Goal: Navigation & Orientation: Find specific page/section

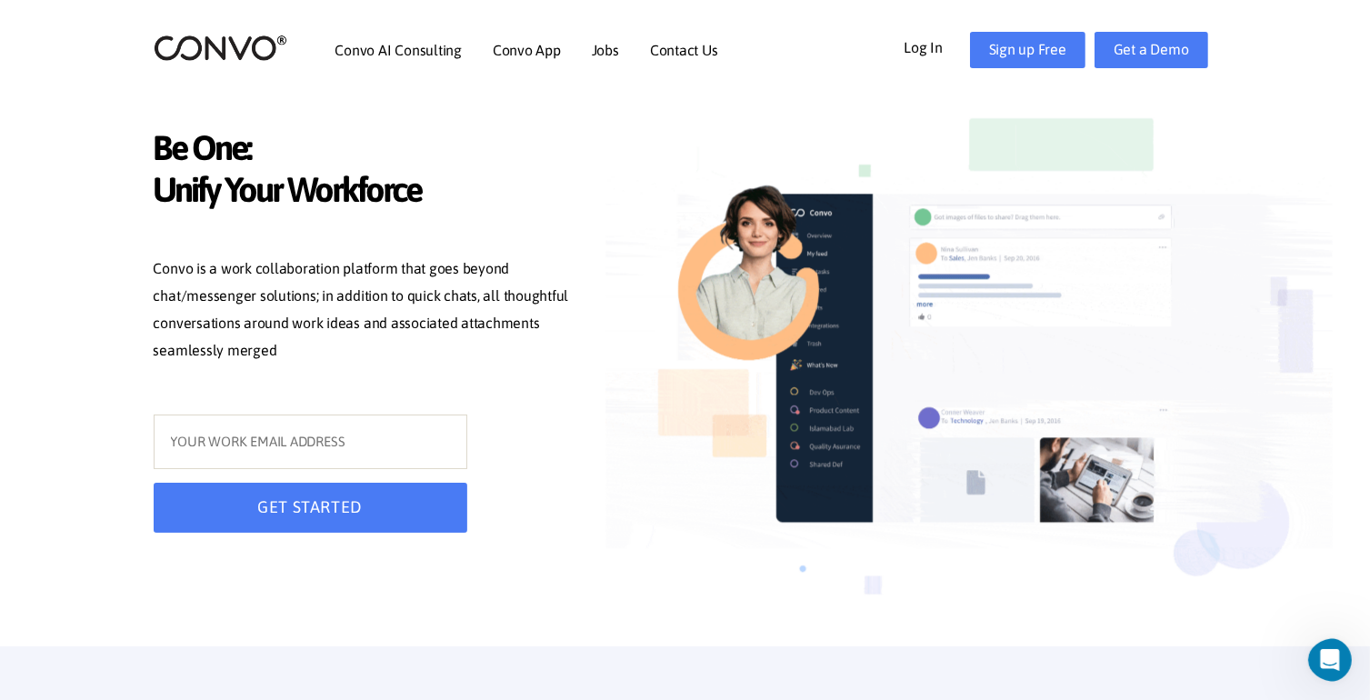
click at [942, 48] on link "Log In" at bounding box center [937, 46] width 66 height 29
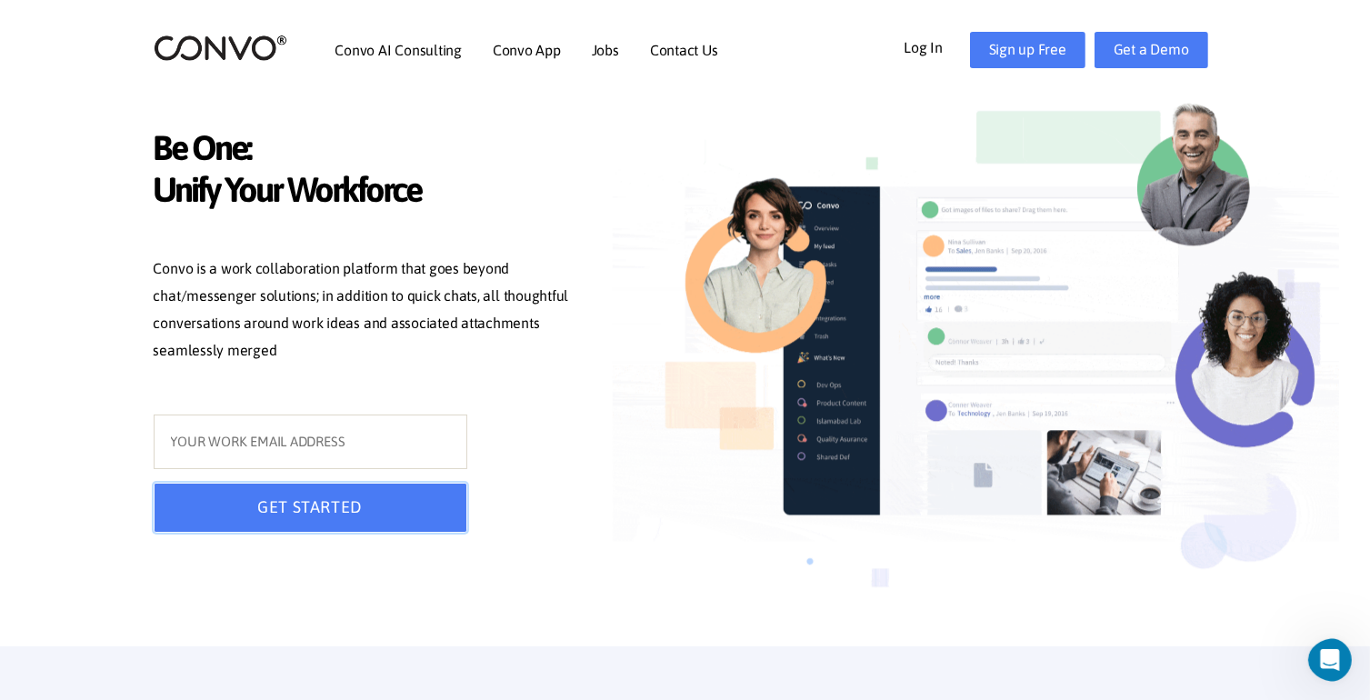
click at [265, 503] on button "GET STARTED" at bounding box center [311, 508] width 314 height 50
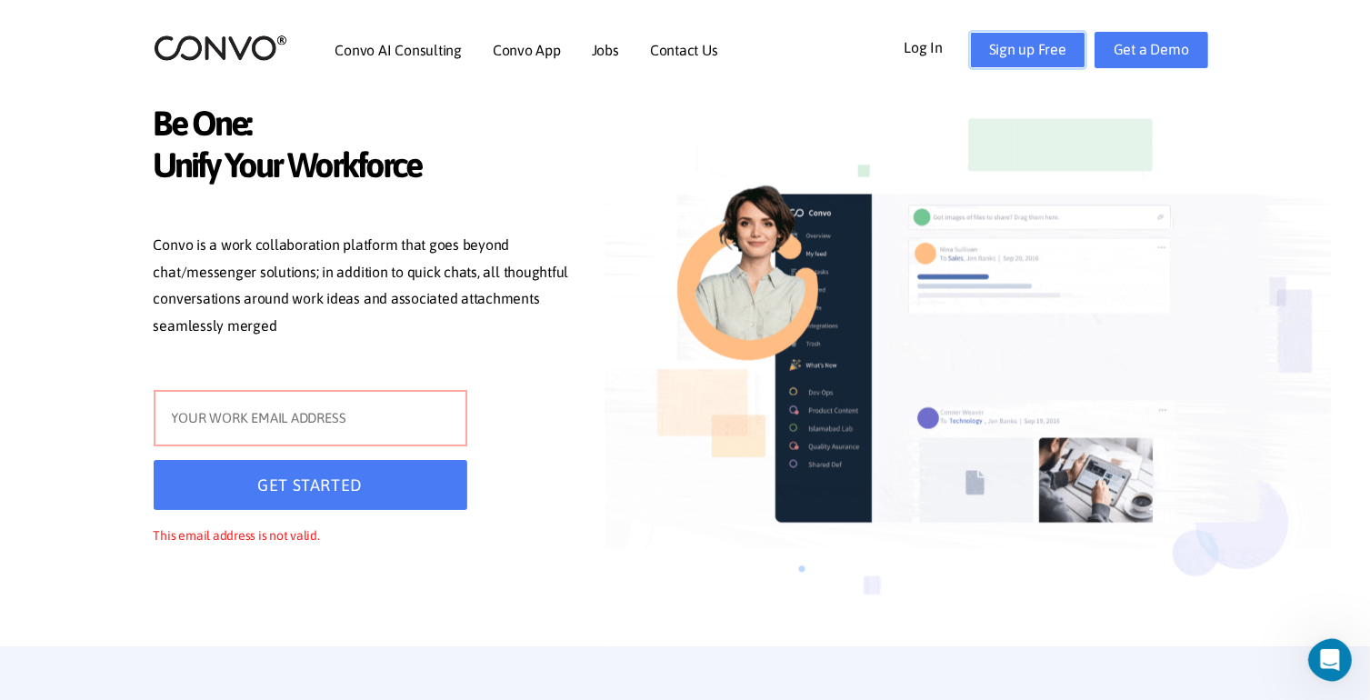
click at [1038, 42] on link "Sign up Free" at bounding box center [1027, 50] width 115 height 36
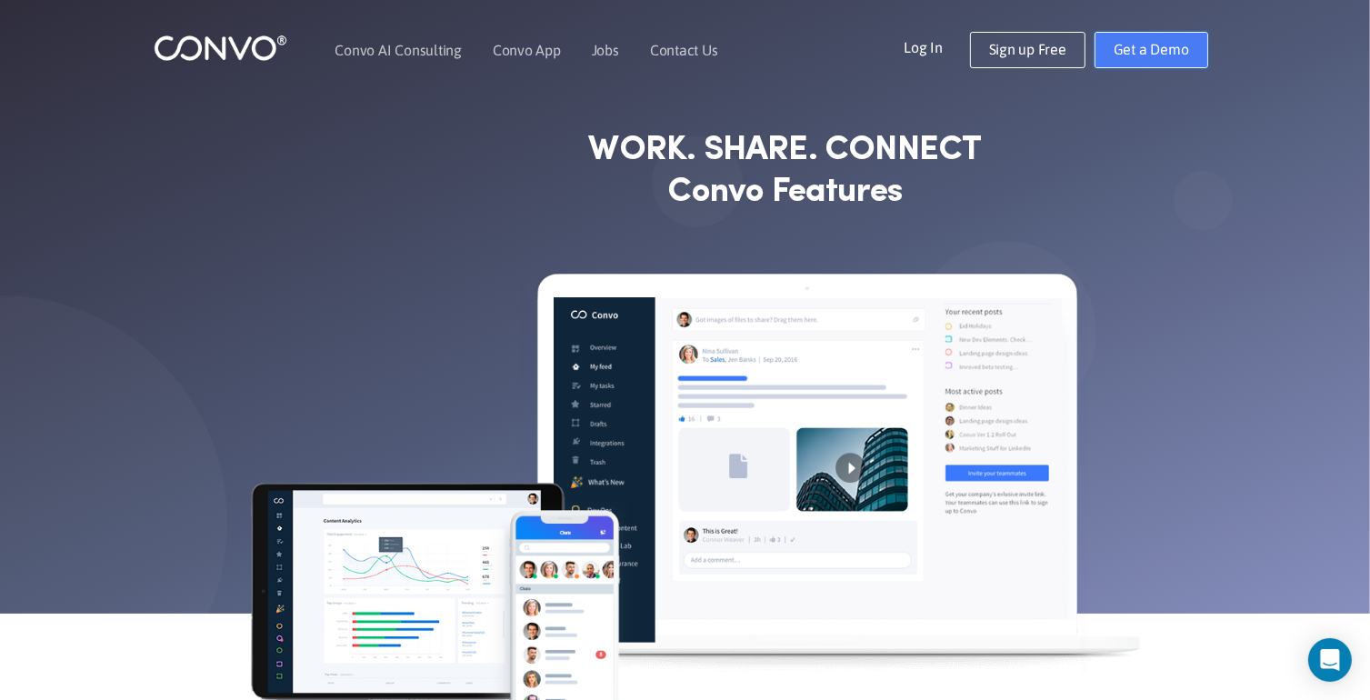
click at [1171, 35] on link "Get a Demo" at bounding box center [1152, 50] width 114 height 36
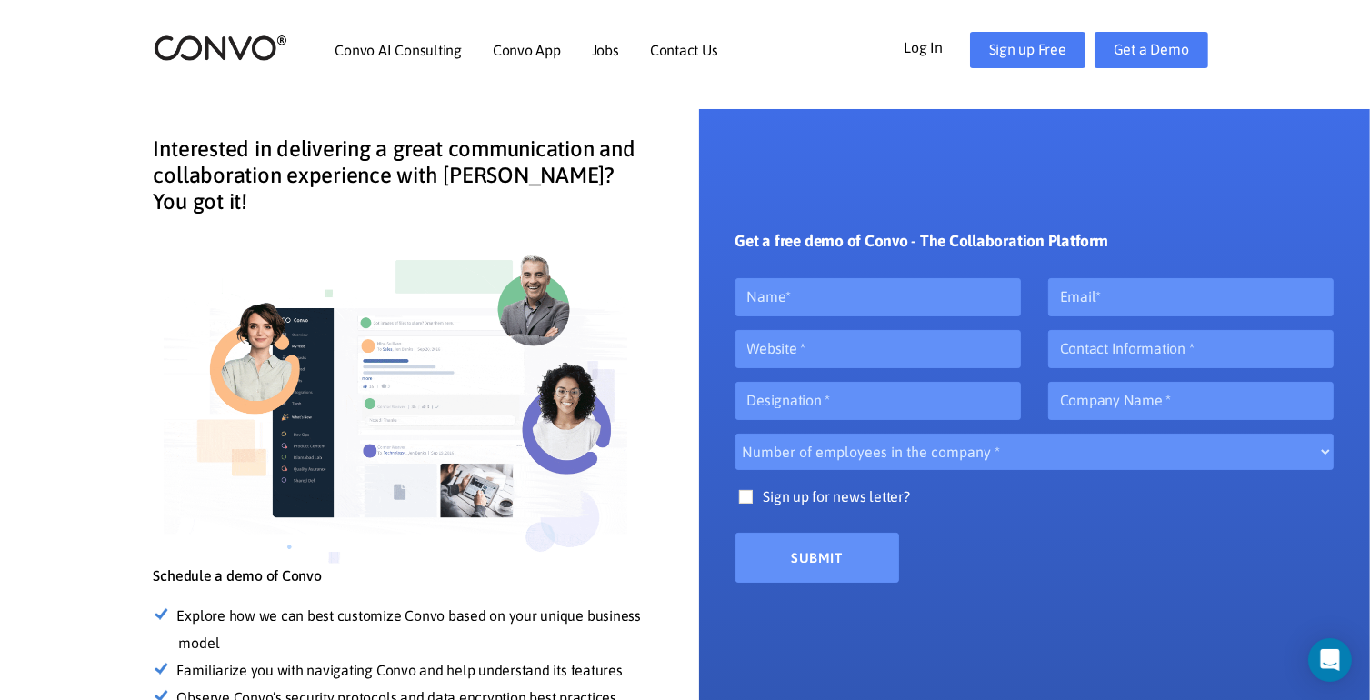
click at [53, 78] on header "Convo AI Consulting Convo App Convo App Features Jobs Contact Us Log In Get a D…" at bounding box center [685, 50] width 1370 height 100
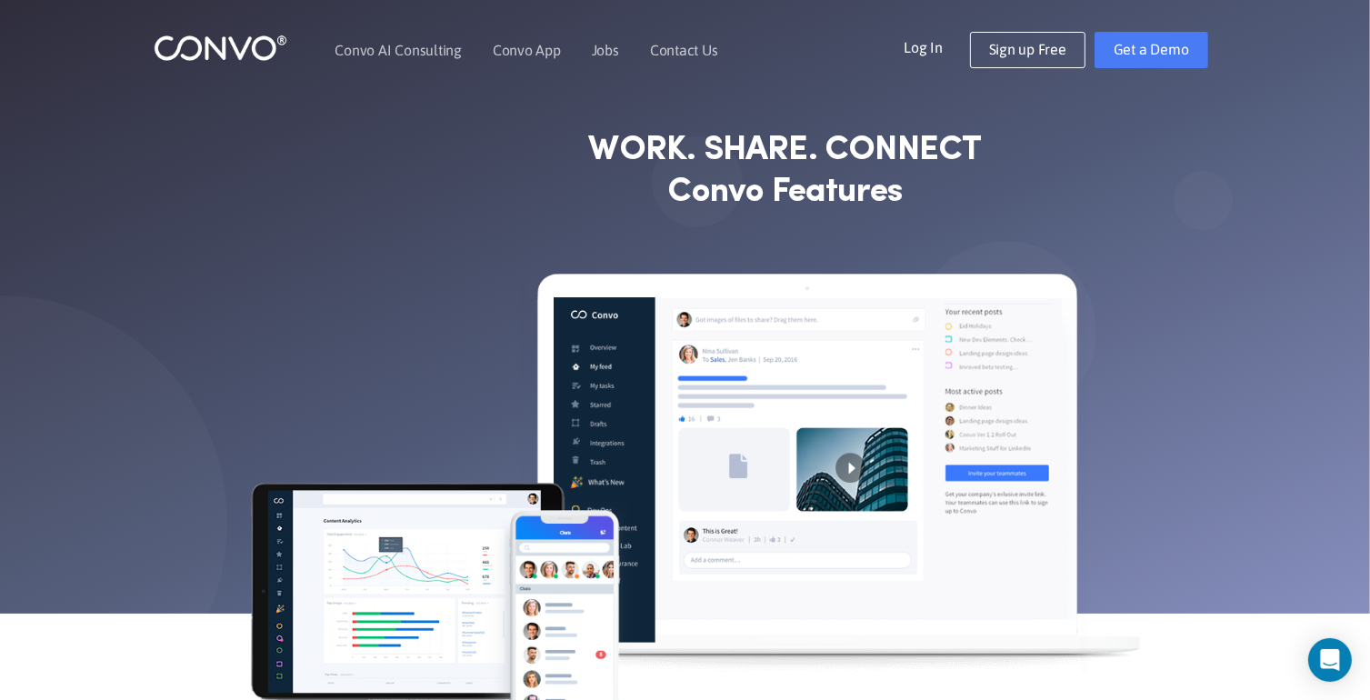
click at [931, 52] on link "Log In" at bounding box center [937, 46] width 66 height 29
click at [611, 47] on link "Jobs" at bounding box center [605, 50] width 27 height 15
